Goal: Information Seeking & Learning: Learn about a topic

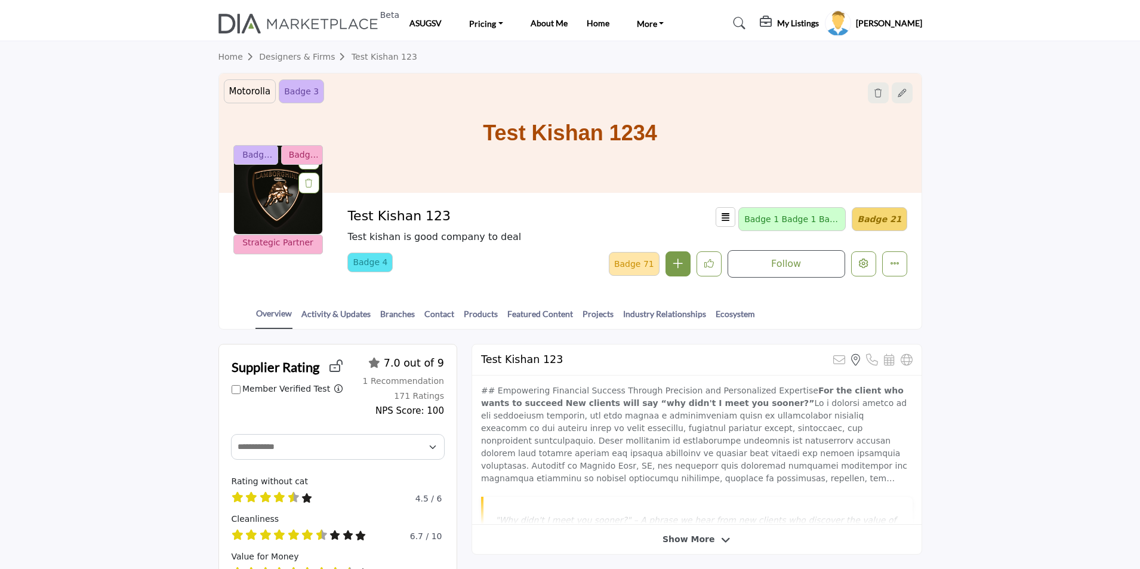
click at [37, 149] on section "Home Designers & Firms Test Kishan 123 Motorolla testing badge UI Badge 3 simpl…" at bounding box center [570, 185] width 1140 height 288
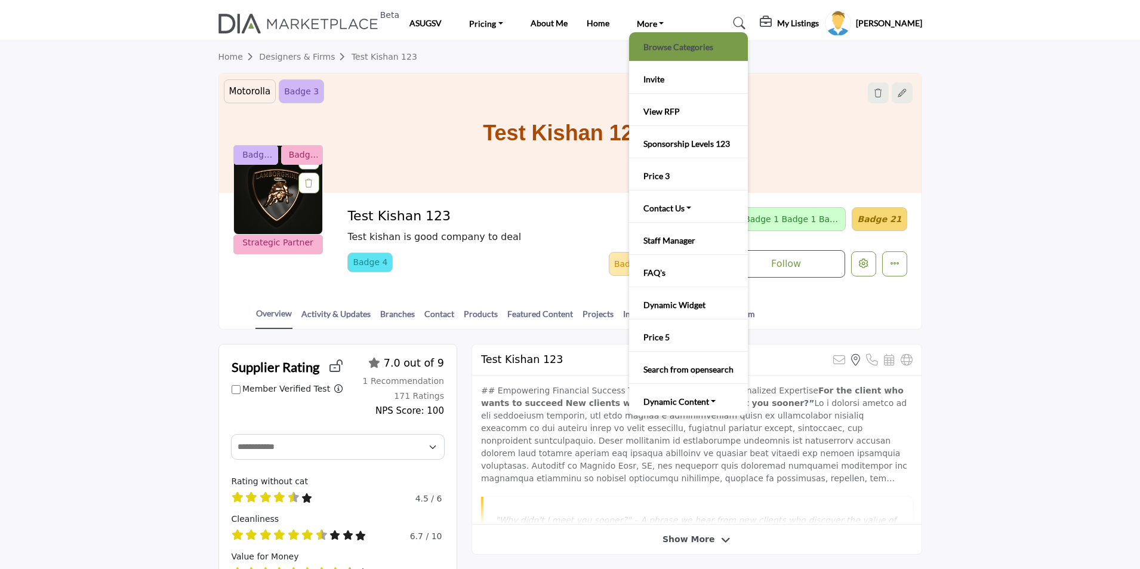
click at [649, 47] on link "Browse Categories" at bounding box center [688, 46] width 107 height 17
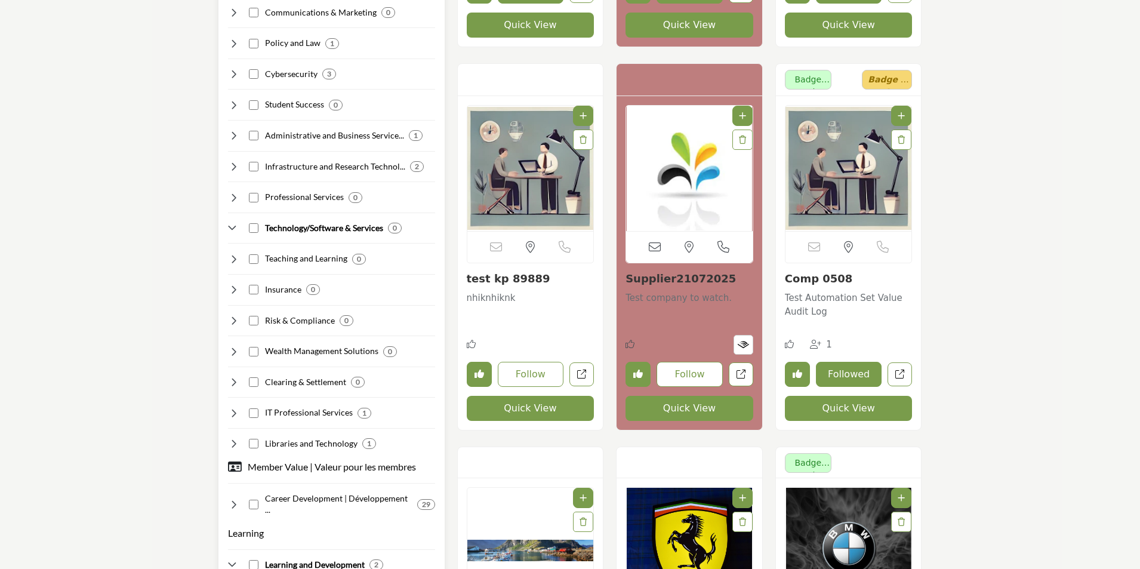
scroll to position [2328, 0]
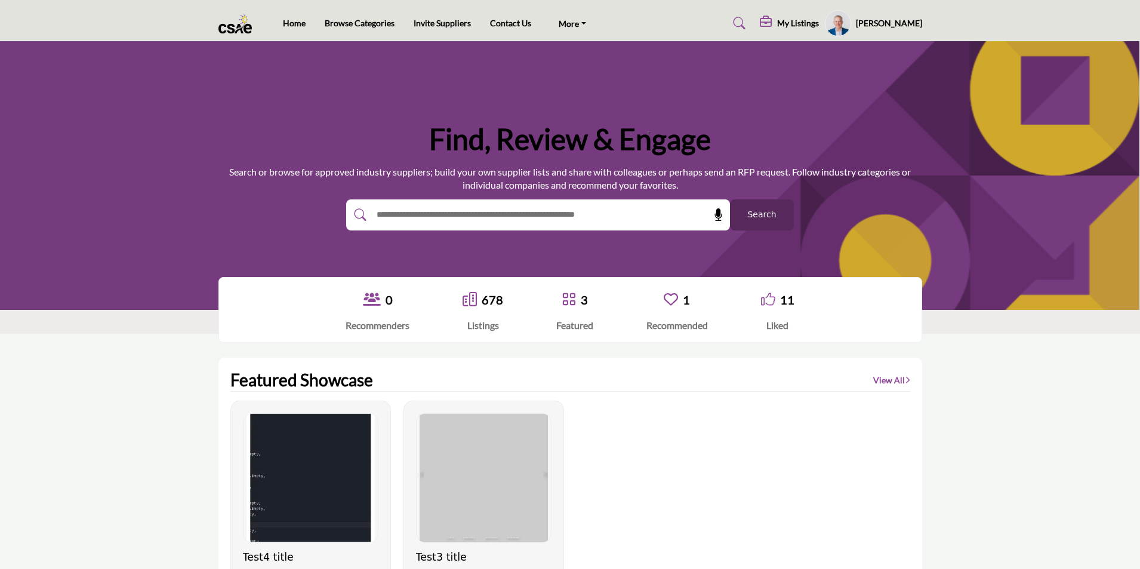
click at [760, 214] on span "Search" at bounding box center [761, 214] width 29 height 13
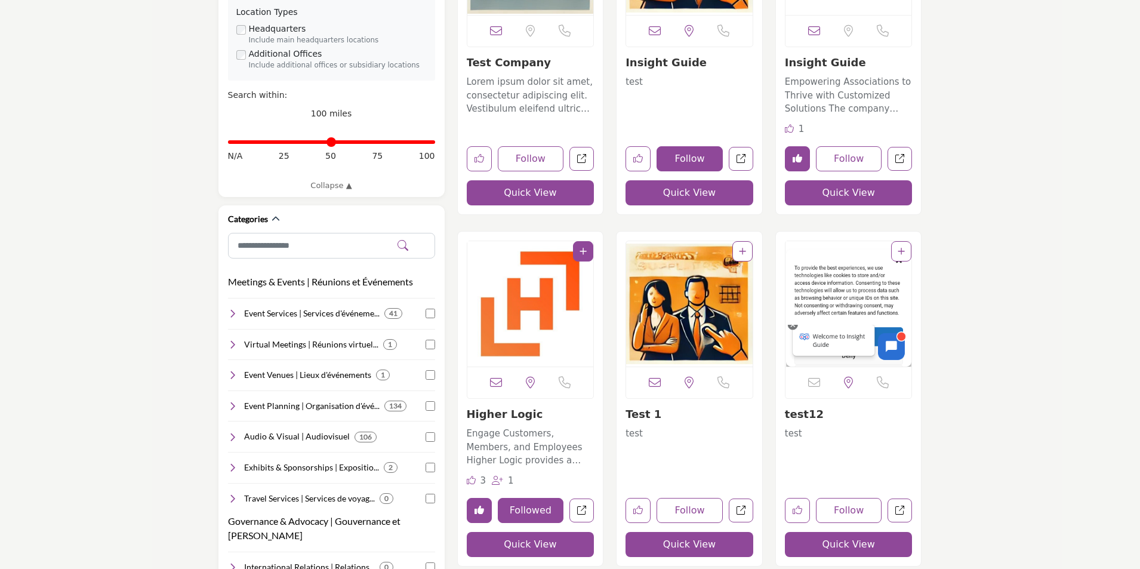
scroll to position [418, 0]
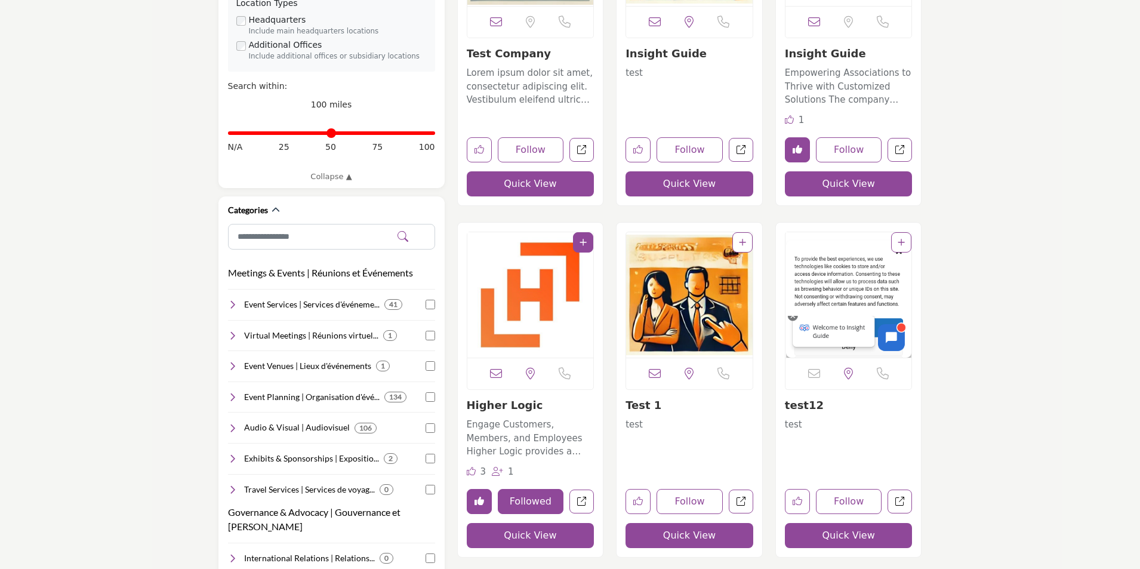
click at [490, 405] on link "Higher Logic" at bounding box center [505, 405] width 76 height 13
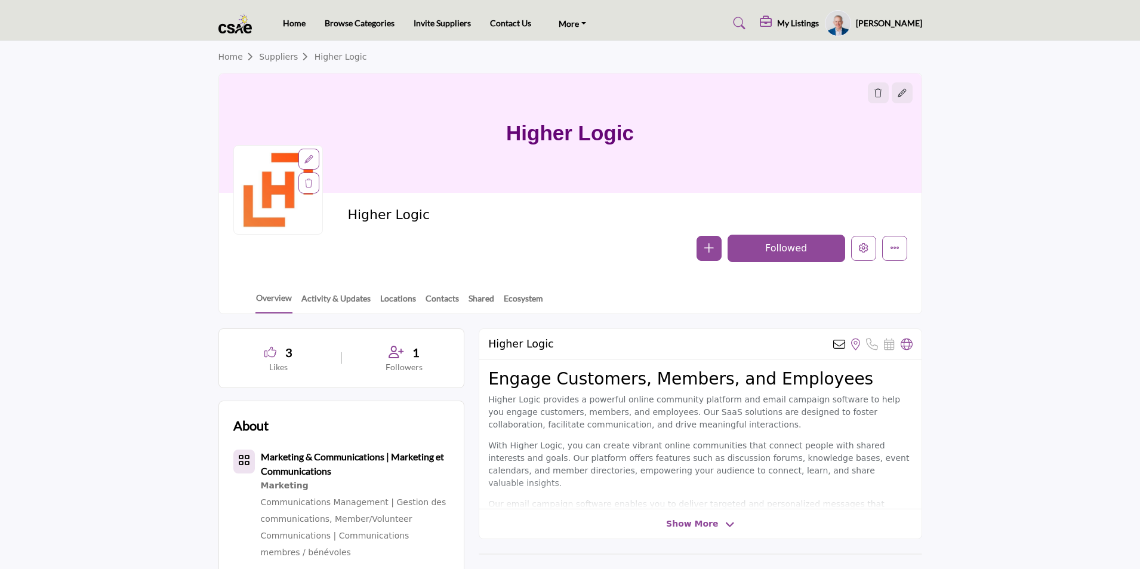
click at [521, 298] on link "Ecosystem" at bounding box center [523, 302] width 41 height 21
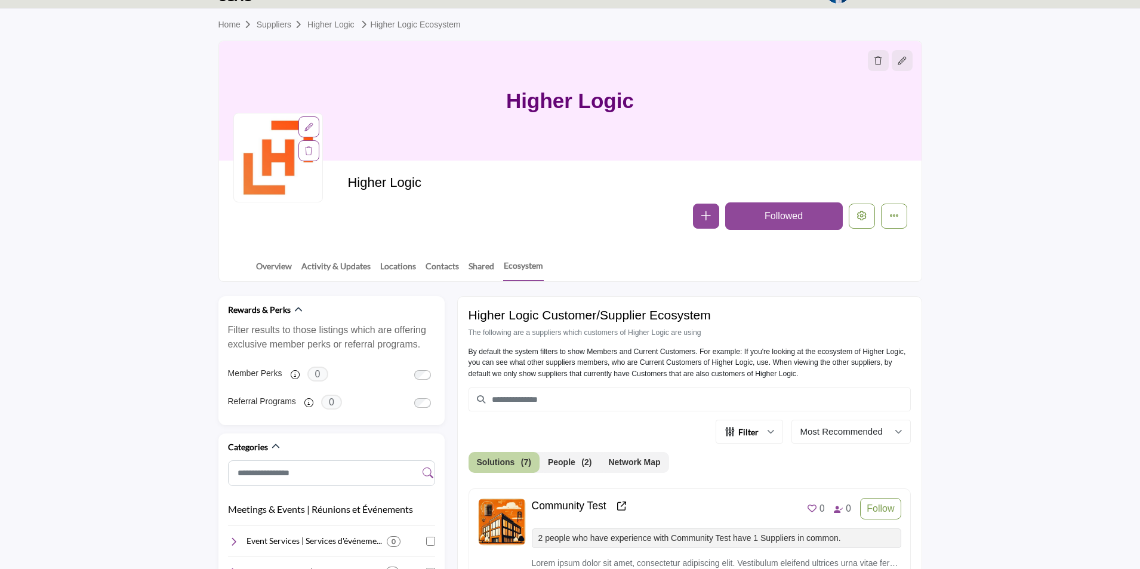
scroll to position [60, 0]
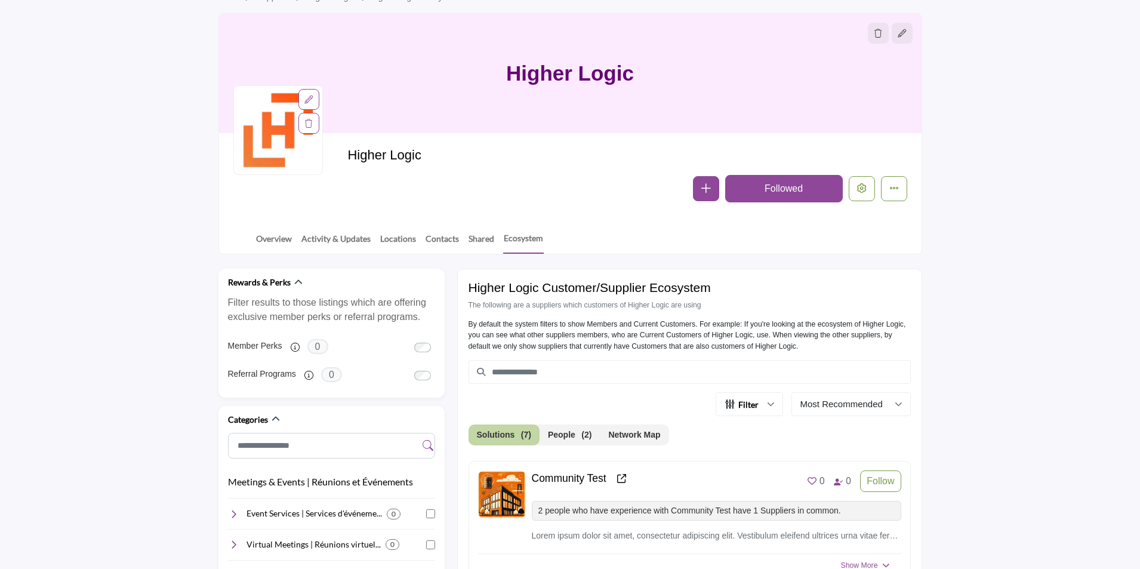
click at [624, 438] on button "Network Map" at bounding box center [634, 434] width 69 height 21
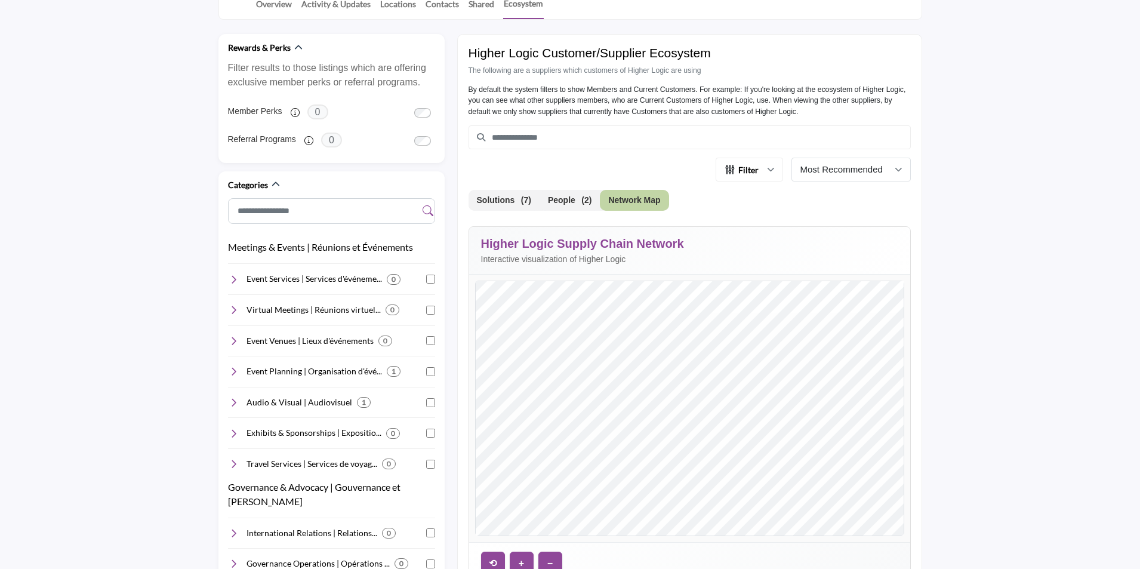
scroll to position [298, 0]
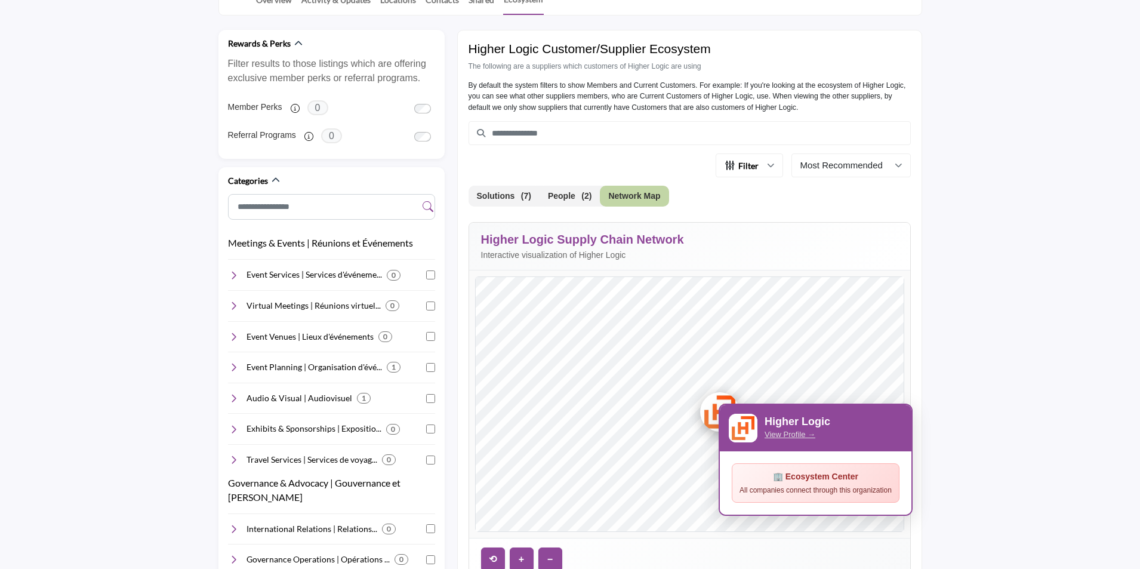
click at [710, 409] on div at bounding box center [719, 411] width 39 height 39
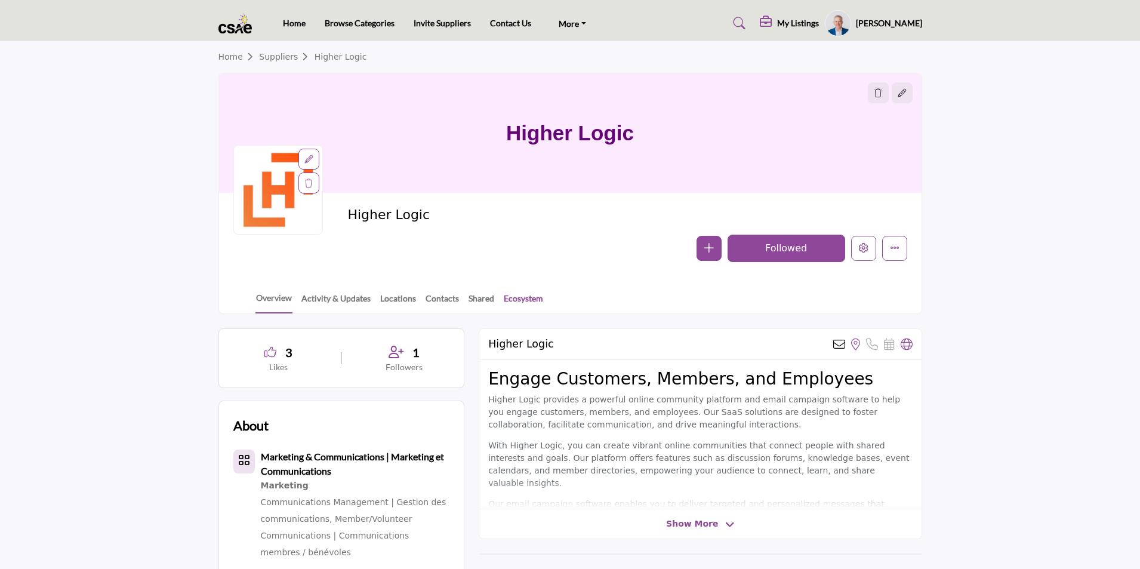
click at [518, 297] on link "Ecosystem" at bounding box center [523, 302] width 41 height 21
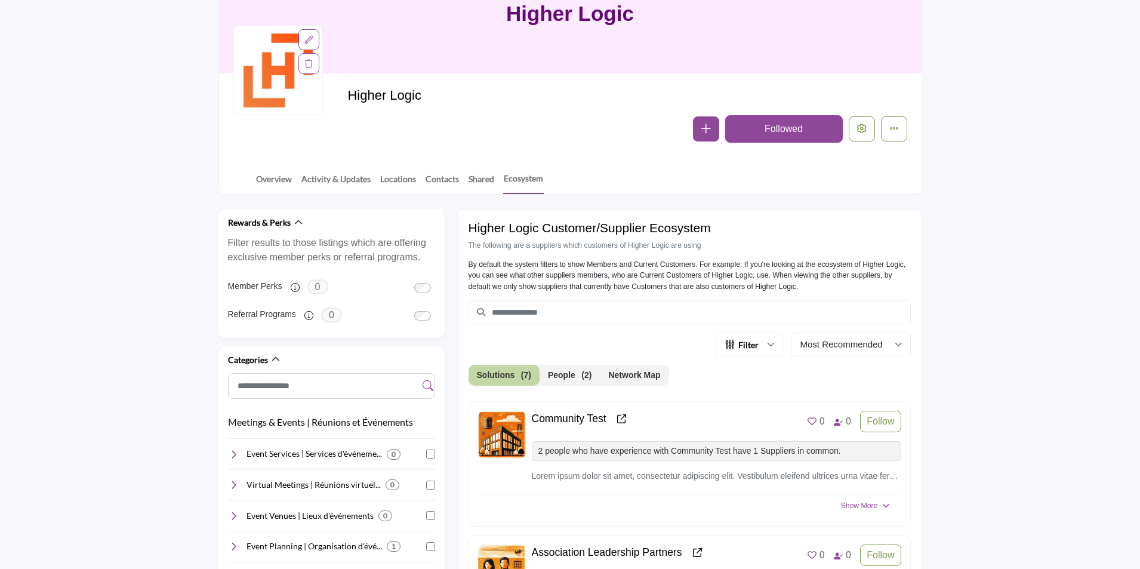
scroll to position [119, 0]
click at [623, 375] on button "Network Map" at bounding box center [634, 375] width 69 height 21
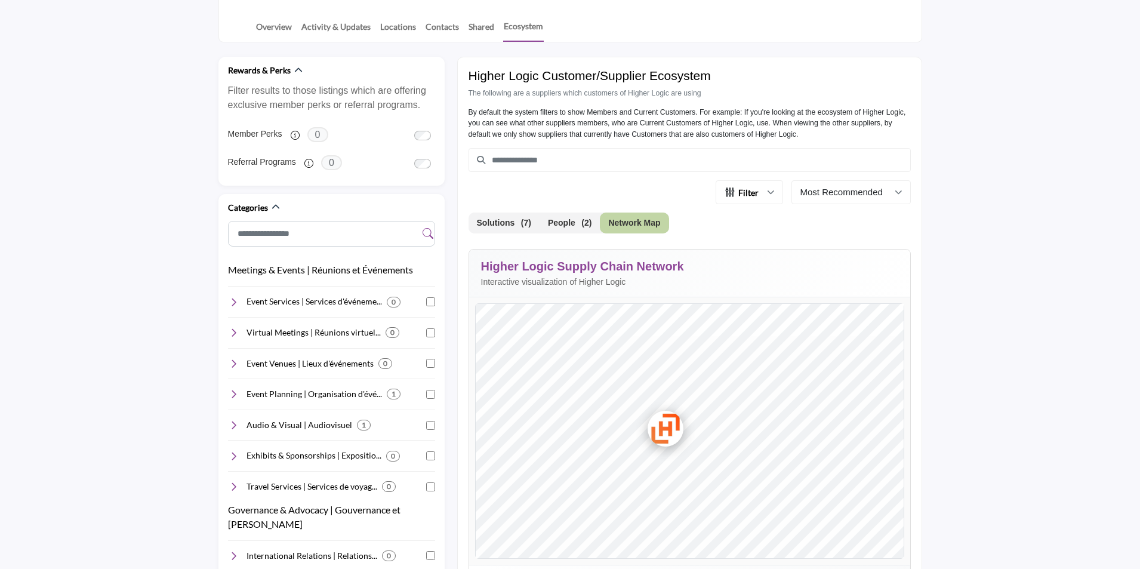
scroll to position [298, 0]
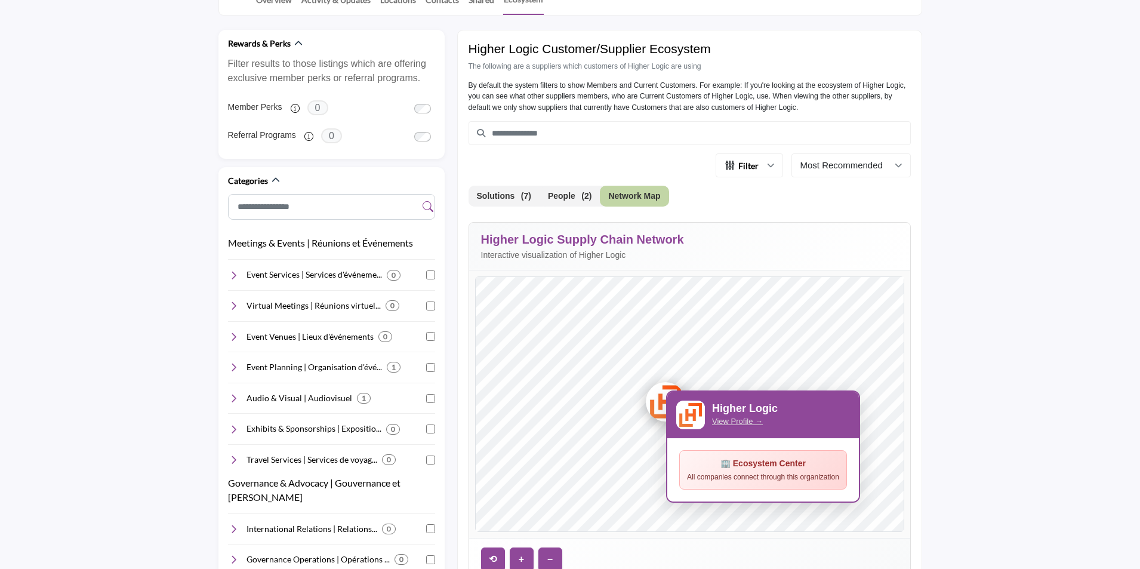
click at [657, 396] on div at bounding box center [690, 404] width 428 height 254
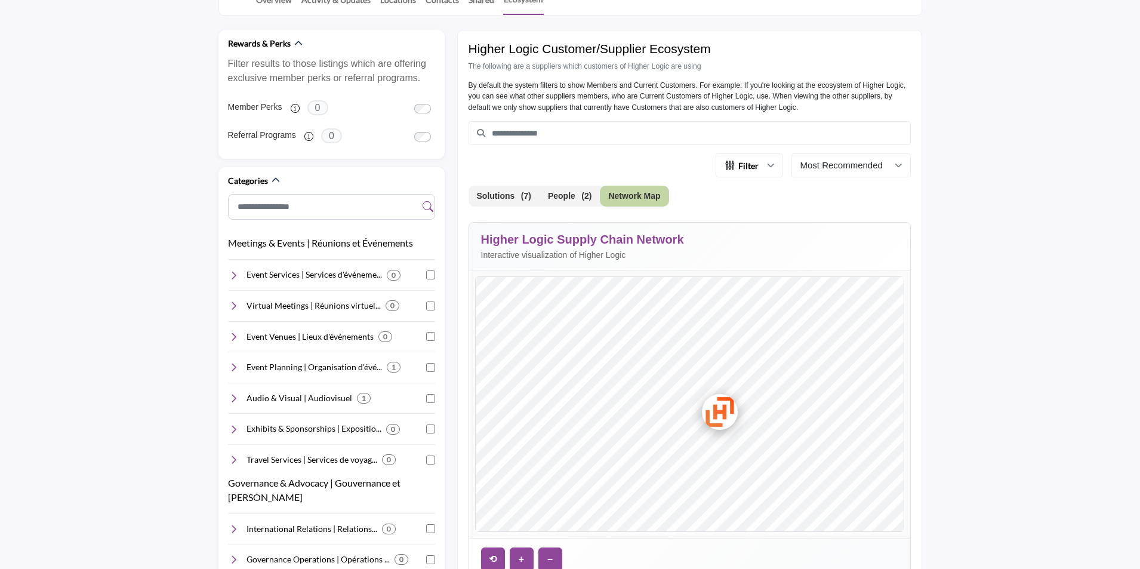
scroll to position [298, 0]
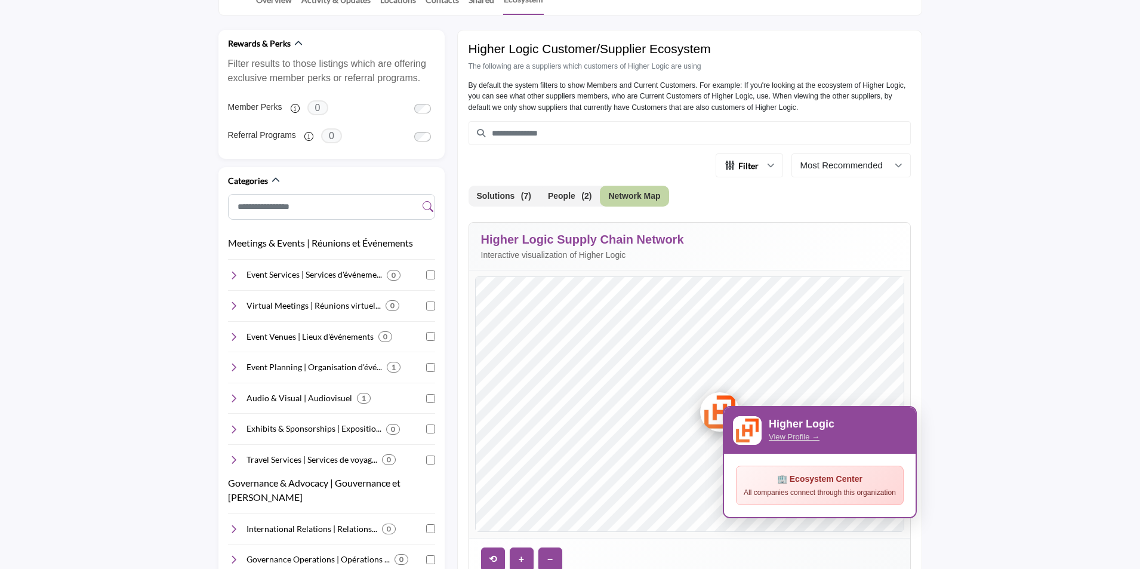
click at [714, 412] on div at bounding box center [690, 404] width 428 height 254
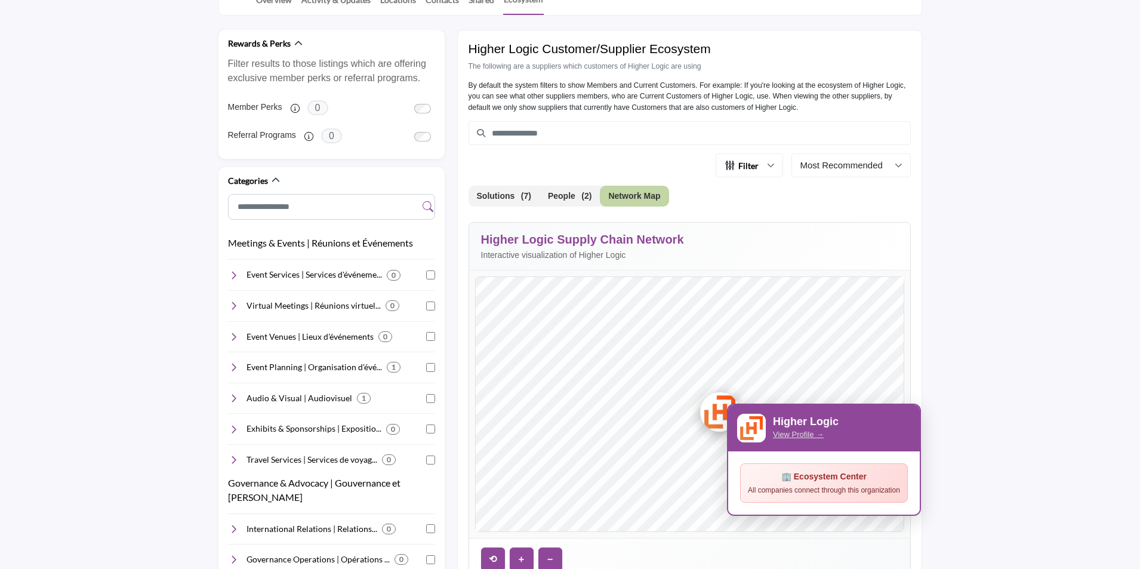
click at [718, 409] on div at bounding box center [690, 404] width 428 height 254
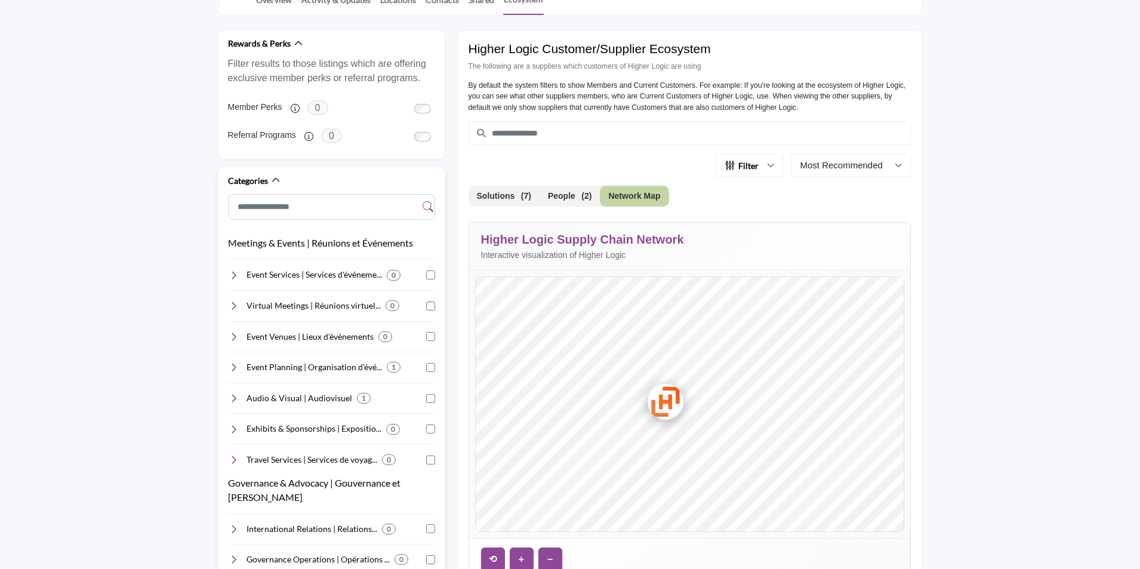
scroll to position [298, 0]
